Goal: Navigation & Orientation: Find specific page/section

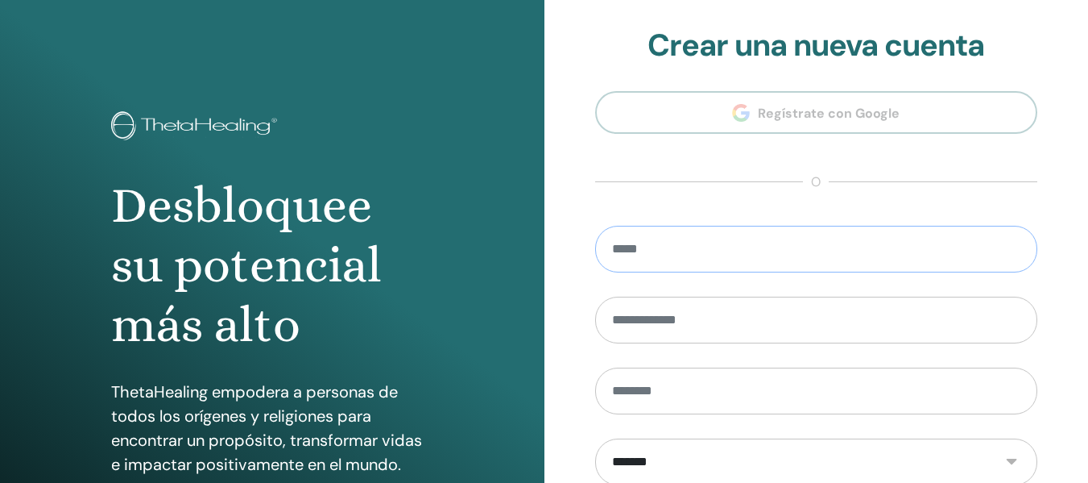
click at [650, 240] on input "email" at bounding box center [816, 249] width 443 height 47
type input "**********"
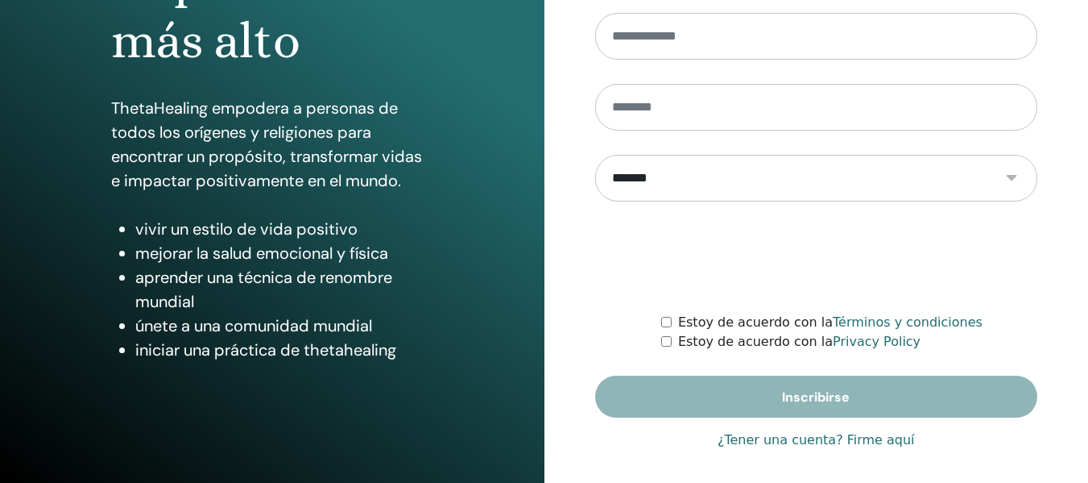
scroll to position [289, 0]
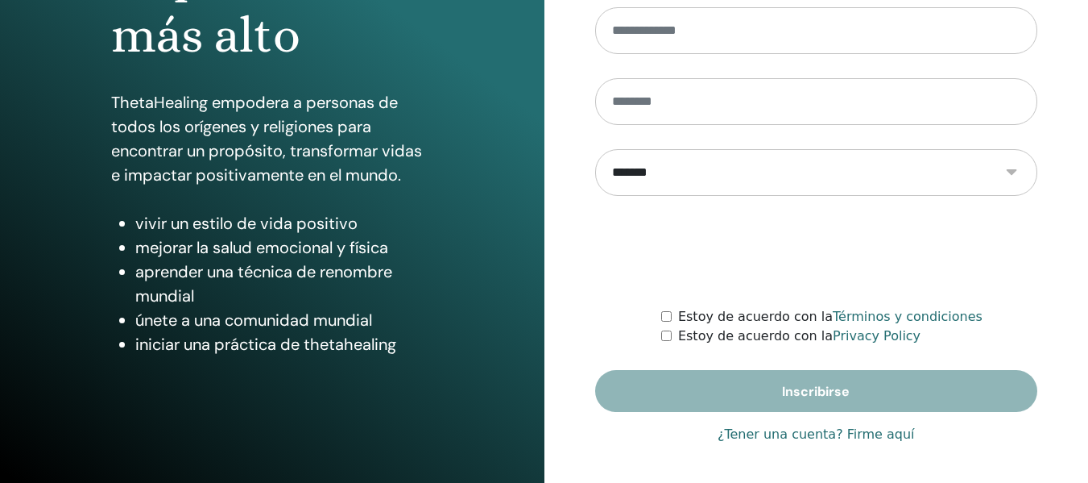
click at [801, 435] on link "¿Tener una cuenta? Firme aquí" at bounding box center [816, 434] width 197 height 19
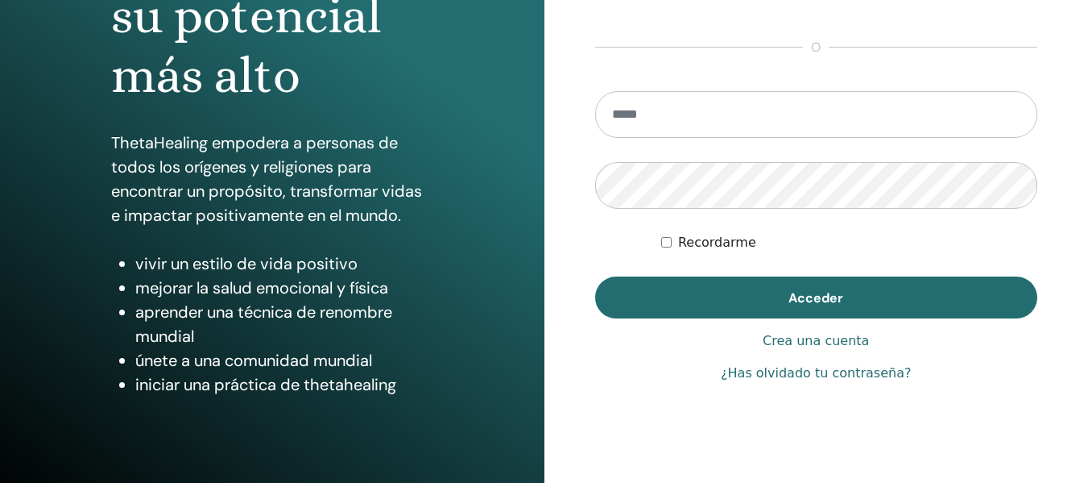
scroll to position [289, 0]
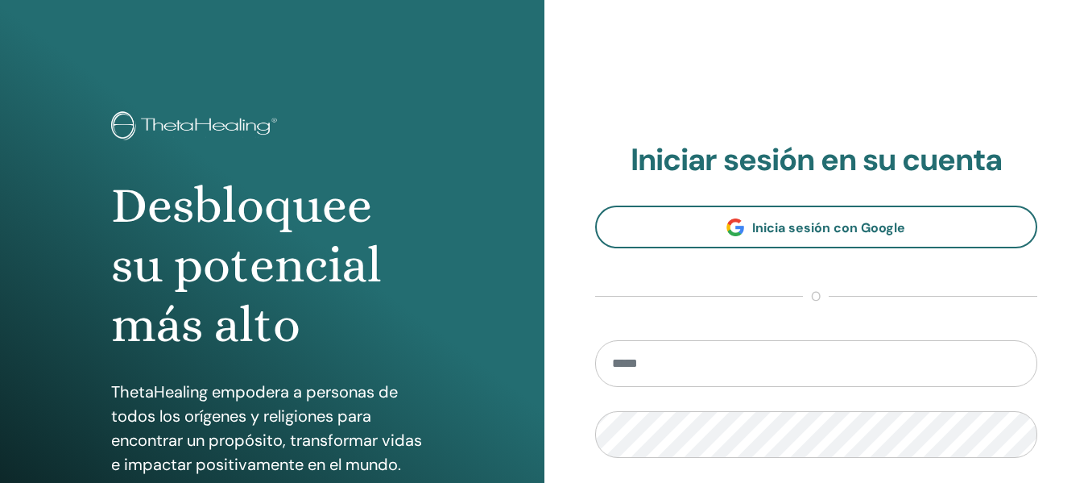
type input "**********"
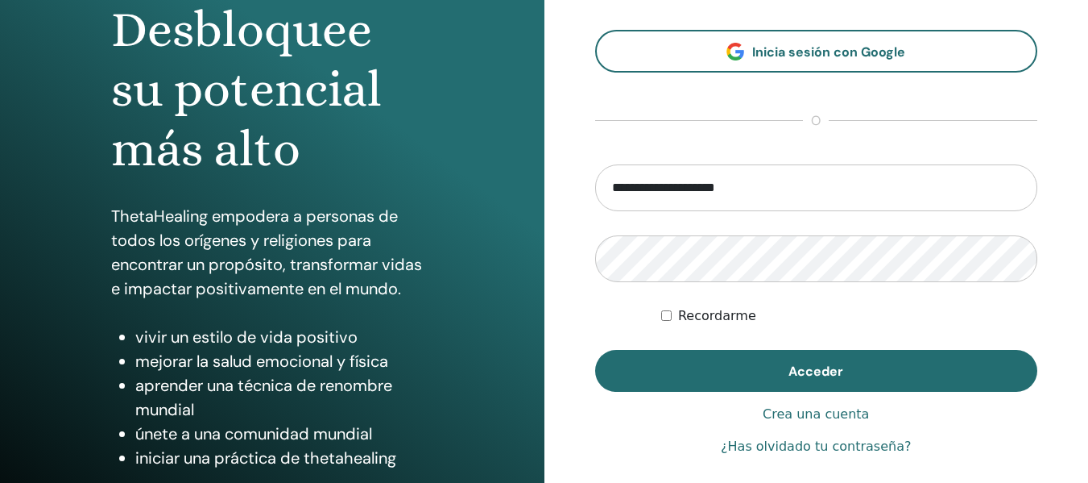
scroll to position [197, 0]
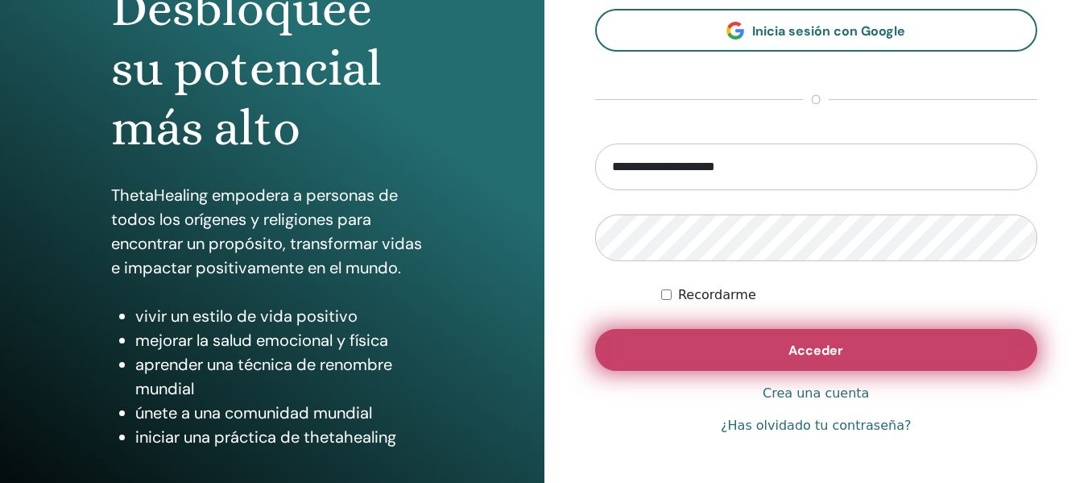
click at [751, 352] on button "Acceder" at bounding box center [816, 350] width 443 height 42
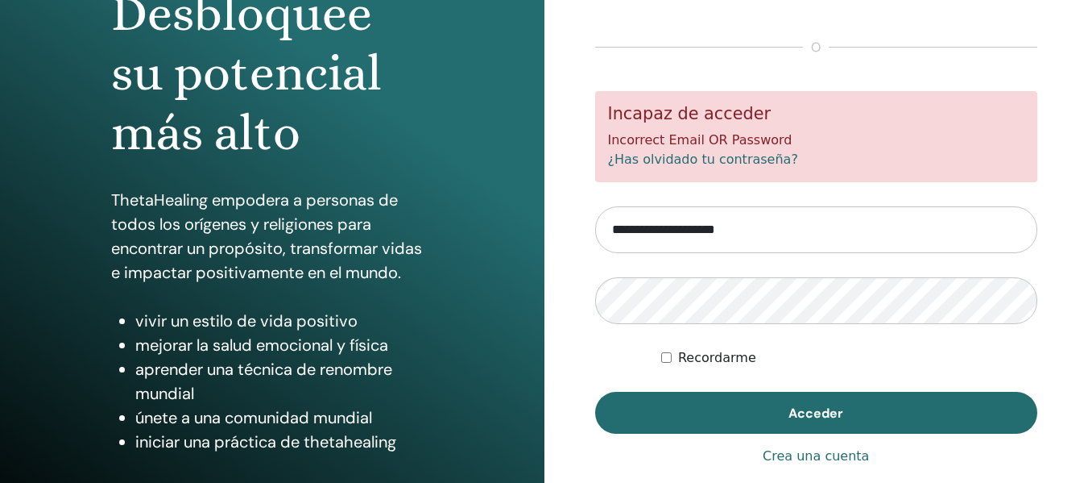
scroll to position [197, 0]
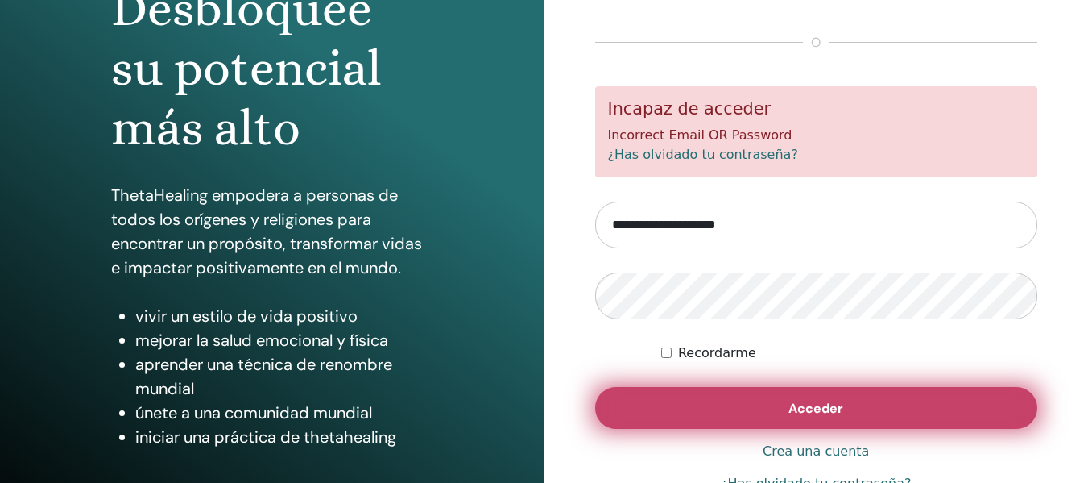
click at [649, 397] on button "Acceder" at bounding box center [816, 408] width 443 height 42
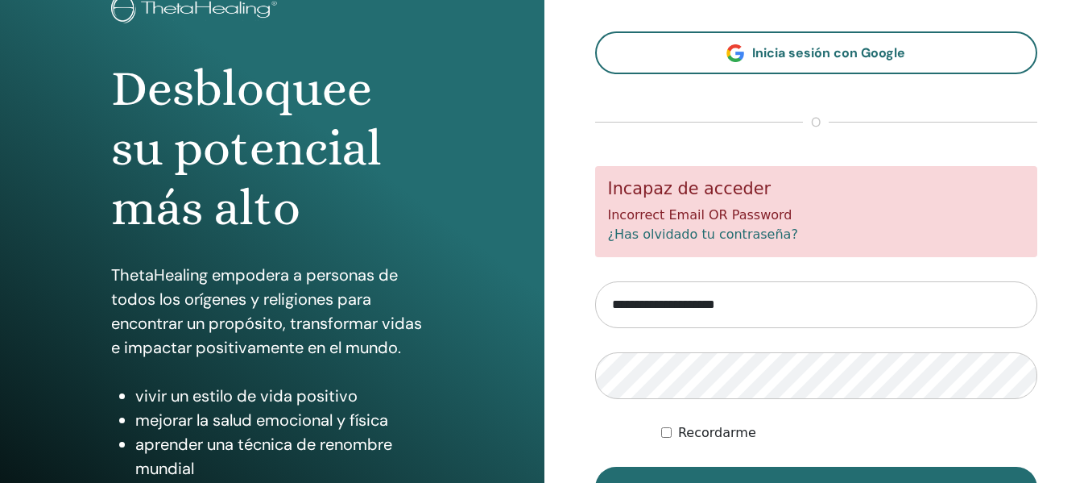
scroll to position [121, 0]
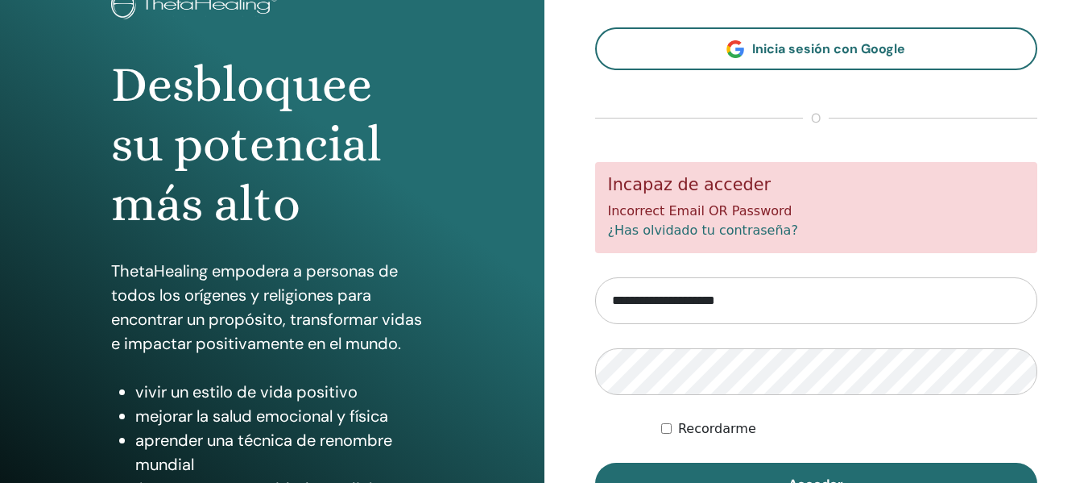
click at [818, 300] on input "**********" at bounding box center [816, 300] width 443 height 47
type input "**********"
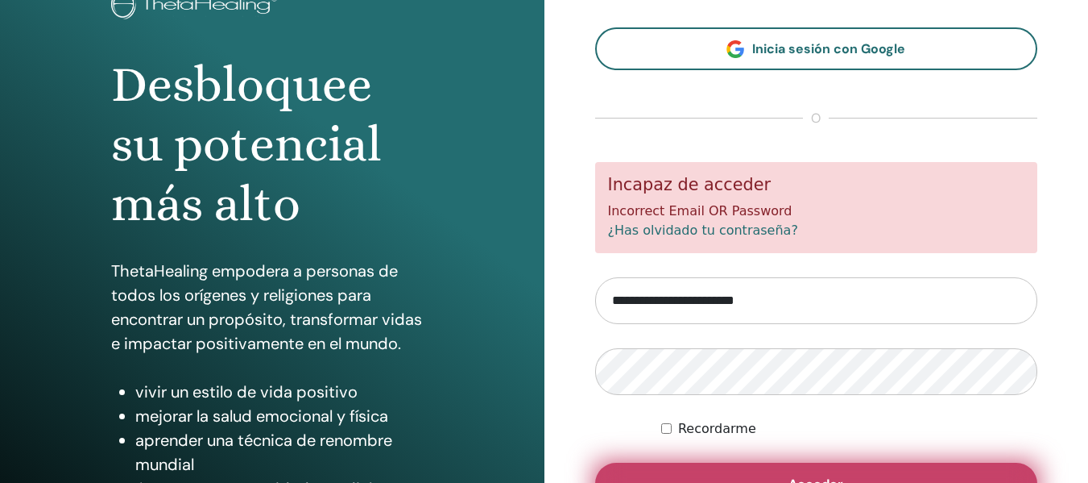
click at [801, 470] on button "Acceder" at bounding box center [816, 483] width 443 height 42
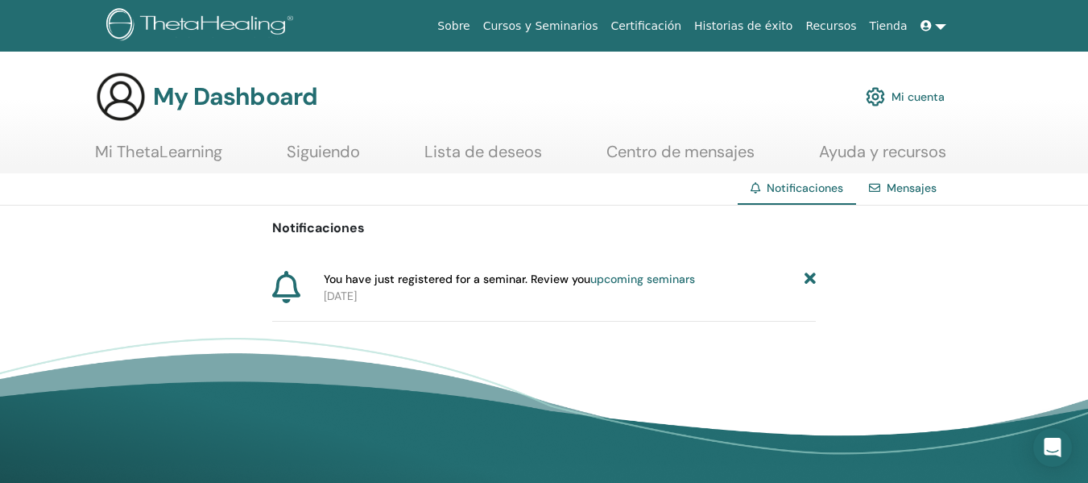
click at [624, 278] on link "upcoming seminars" at bounding box center [642, 278] width 105 height 15
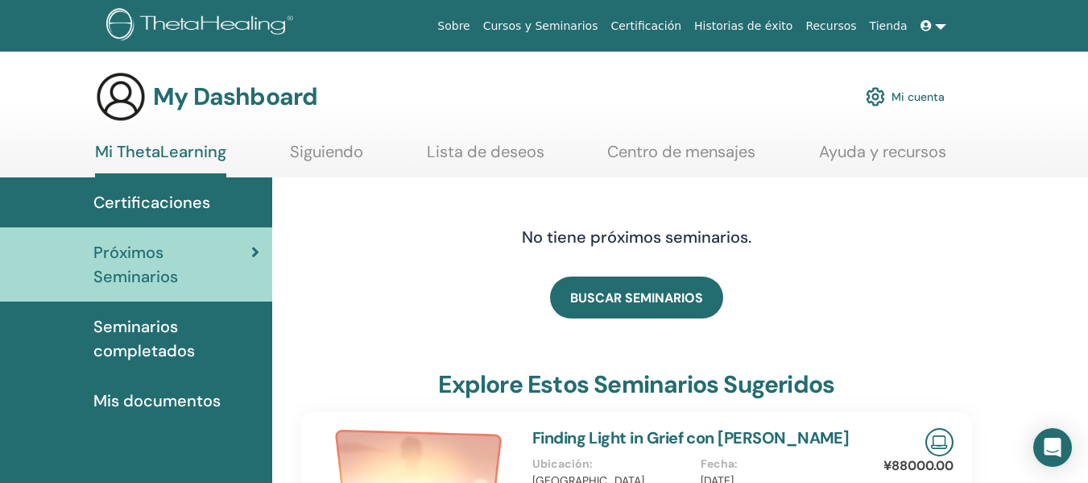
click at [150, 314] on span "Seminarios completados" at bounding box center [176, 338] width 166 height 48
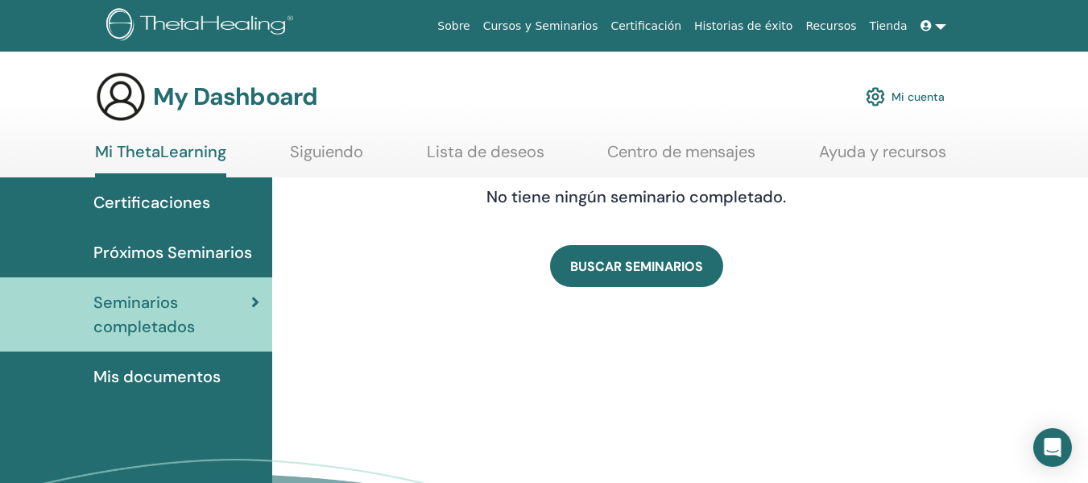
click at [129, 203] on span "Certificaciones" at bounding box center [151, 202] width 117 height 24
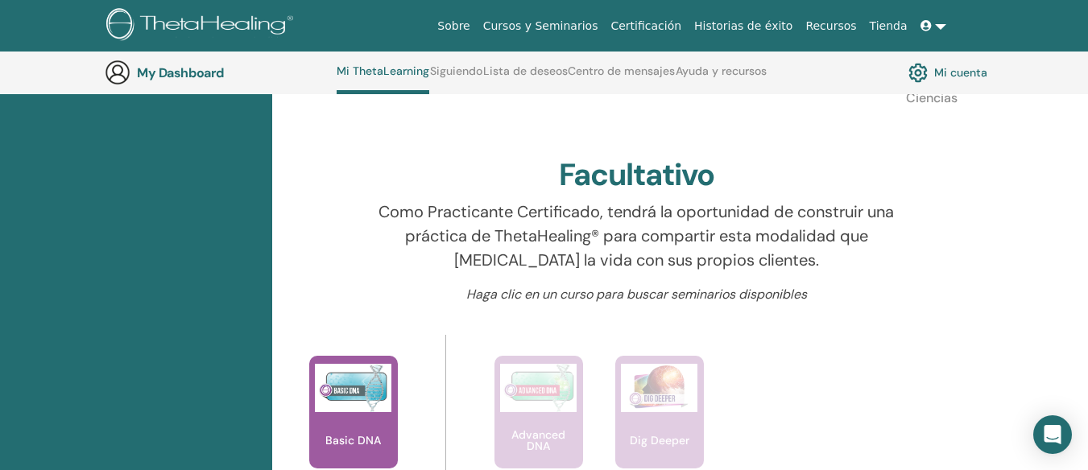
scroll to position [470, 0]
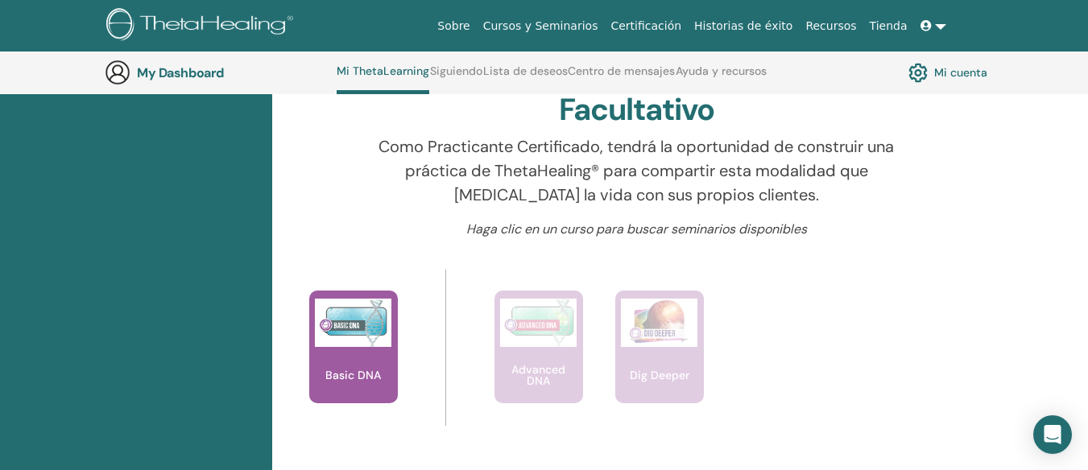
drag, startPoint x: 1100, startPoint y: 76, endPoint x: 1097, endPoint y: 173, distance: 97.5
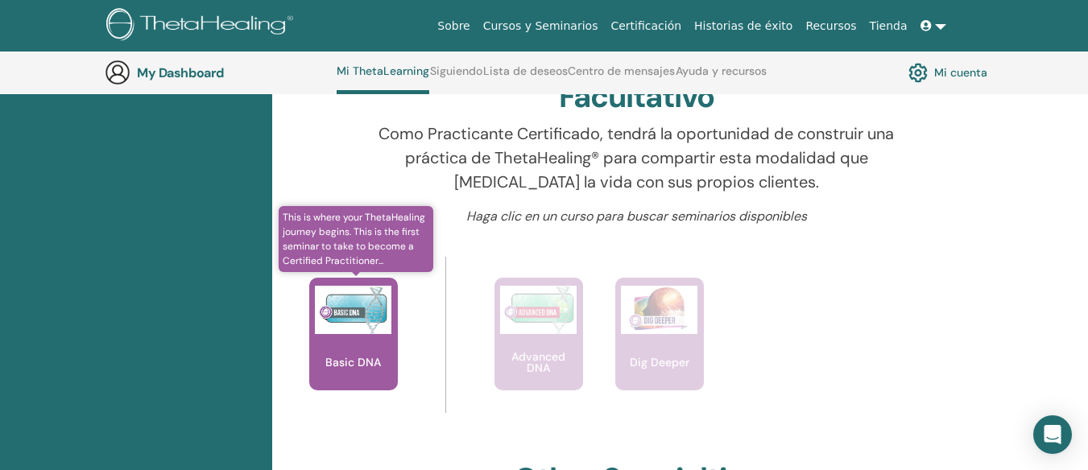
click at [348, 372] on div "Basic DNA" at bounding box center [353, 334] width 89 height 113
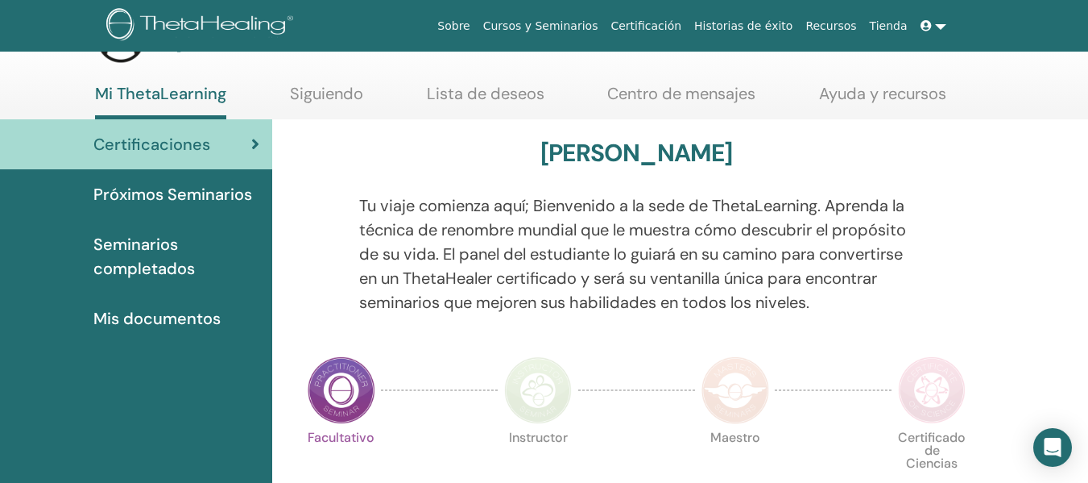
scroll to position [71, 0]
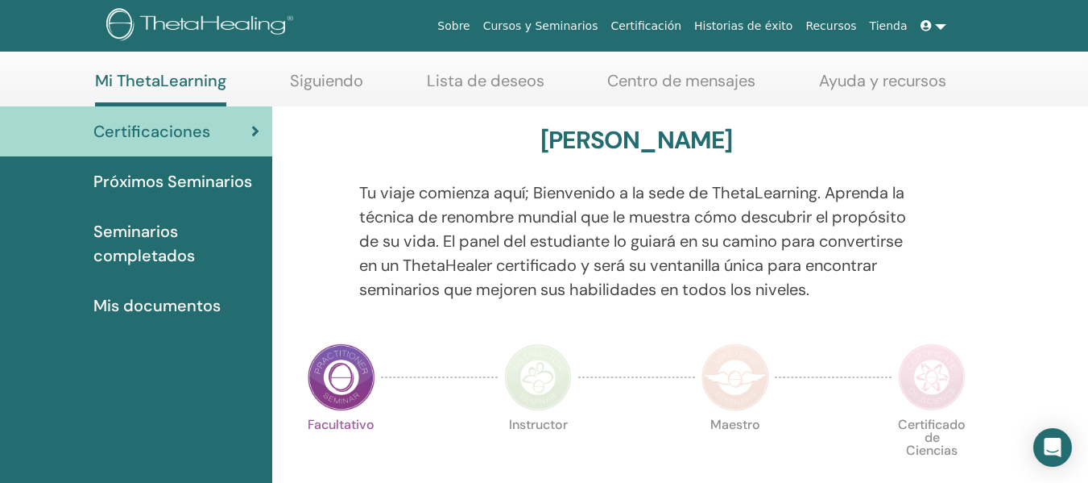
click at [165, 304] on span "Mis documentos" at bounding box center [156, 305] width 127 height 24
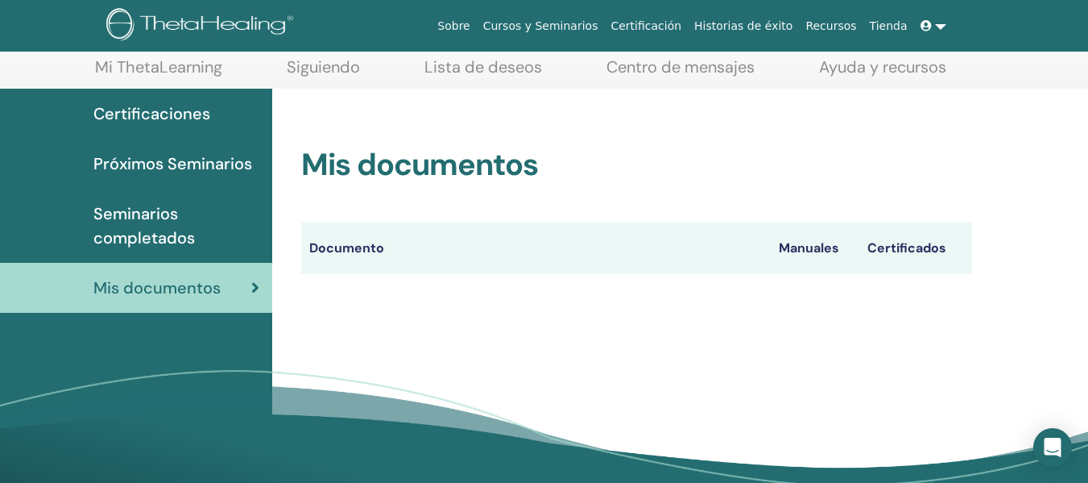
scroll to position [86, 0]
